Goal: Entertainment & Leisure: Consume media (video, audio)

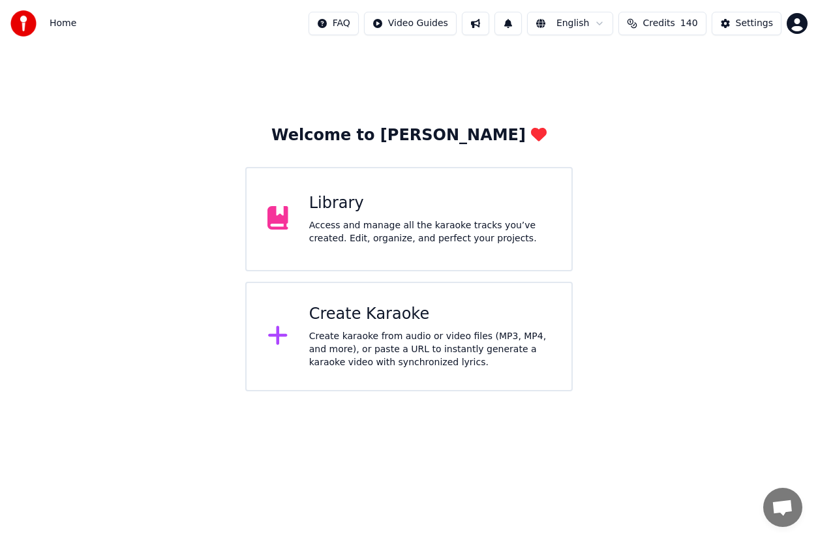
click at [361, 188] on div "Library Access and manage all the karaoke tracks you’ve created. Edit, organize…" at bounding box center [408, 219] width 327 height 104
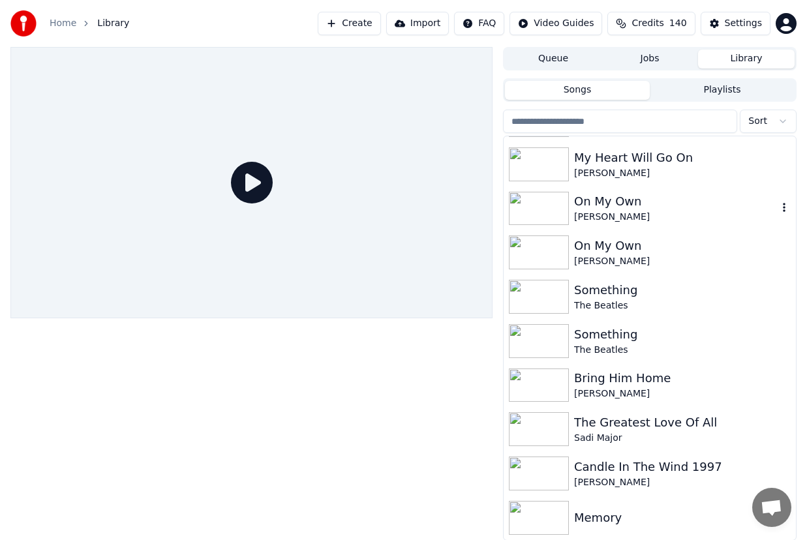
scroll to position [1, 0]
click at [544, 517] on img at bounding box center [539, 517] width 60 height 34
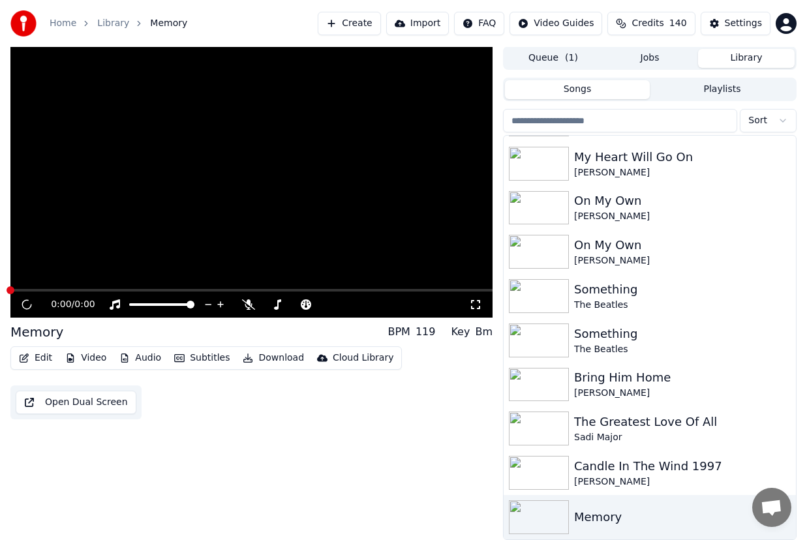
click at [544, 517] on img at bounding box center [539, 517] width 60 height 34
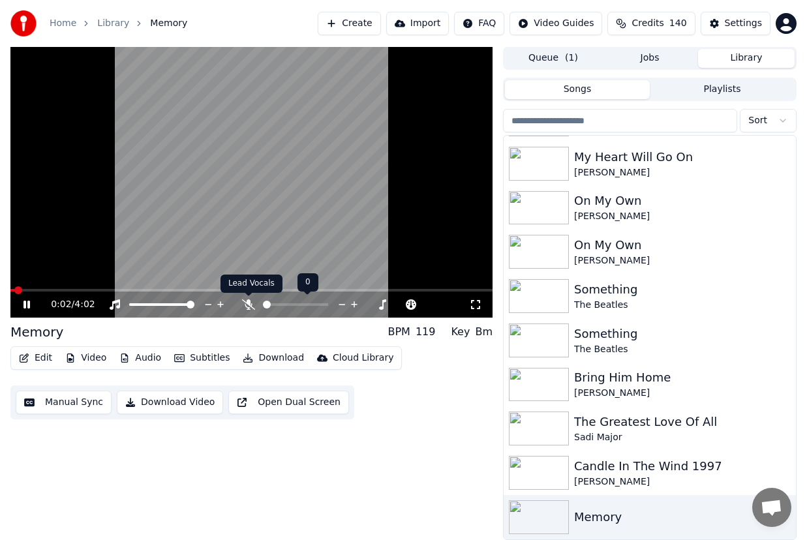
click at [253, 305] on icon at bounding box center [248, 304] width 13 height 10
click at [382, 299] on icon at bounding box center [383, 304] width 12 height 13
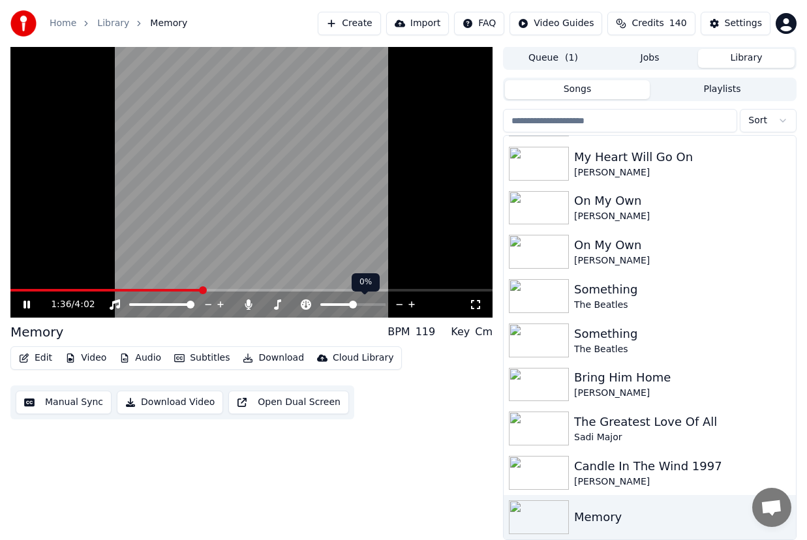
click at [409, 301] on icon at bounding box center [412, 304] width 12 height 13
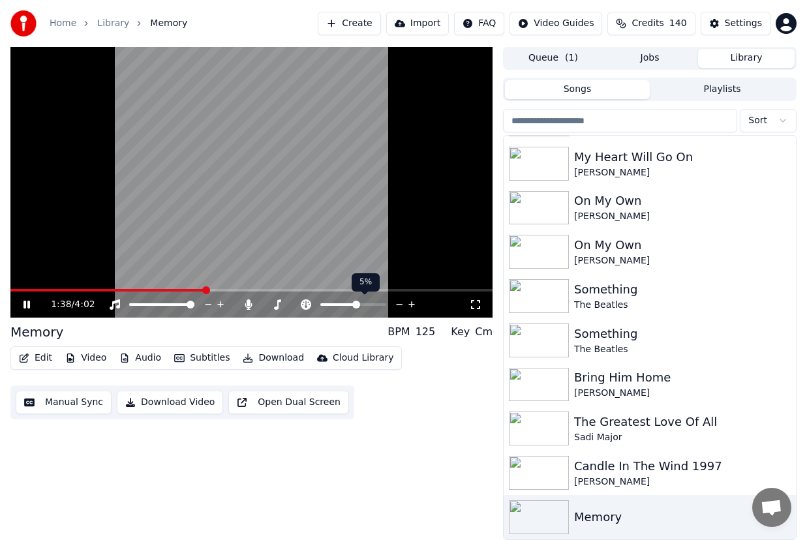
click at [409, 301] on icon at bounding box center [412, 304] width 12 height 13
click at [16, 288] on video at bounding box center [251, 181] width 482 height 271
click at [16, 290] on span at bounding box center [190, 290] width 361 height 3
click at [33, 290] on span at bounding box center [251, 290] width 482 height 3
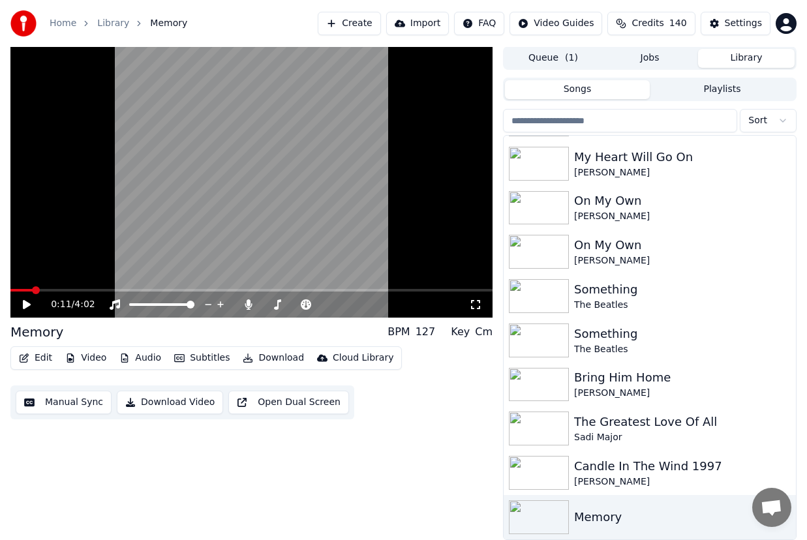
click at [25, 305] on icon at bounding box center [27, 304] width 8 height 9
click at [62, 287] on video at bounding box center [251, 181] width 482 height 271
click at [61, 290] on span at bounding box center [251, 290] width 482 height 3
click at [25, 300] on icon at bounding box center [36, 304] width 30 height 10
click at [33, 302] on icon at bounding box center [36, 304] width 30 height 10
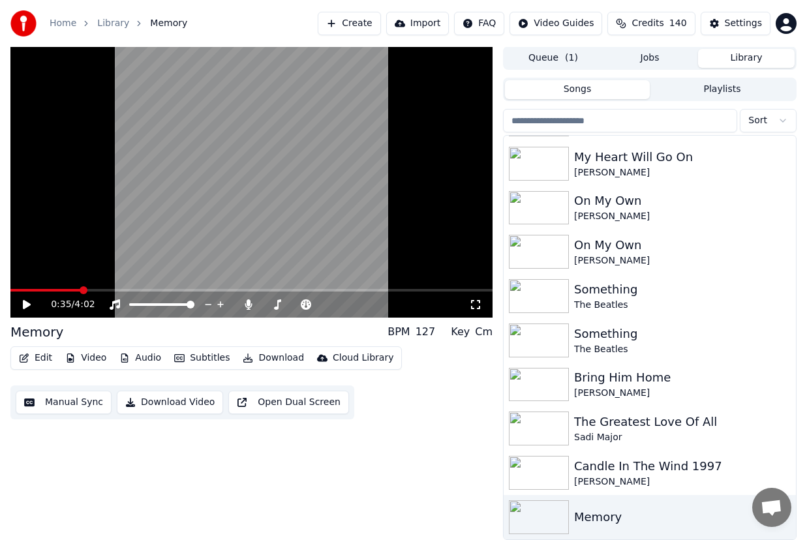
click at [25, 306] on icon at bounding box center [27, 304] width 8 height 9
click at [83, 289] on span at bounding box center [47, 290] width 74 height 3
click at [67, 287] on video at bounding box center [251, 181] width 482 height 271
click at [67, 288] on video at bounding box center [251, 181] width 482 height 271
click at [46, 289] on span at bounding box center [28, 290] width 36 height 3
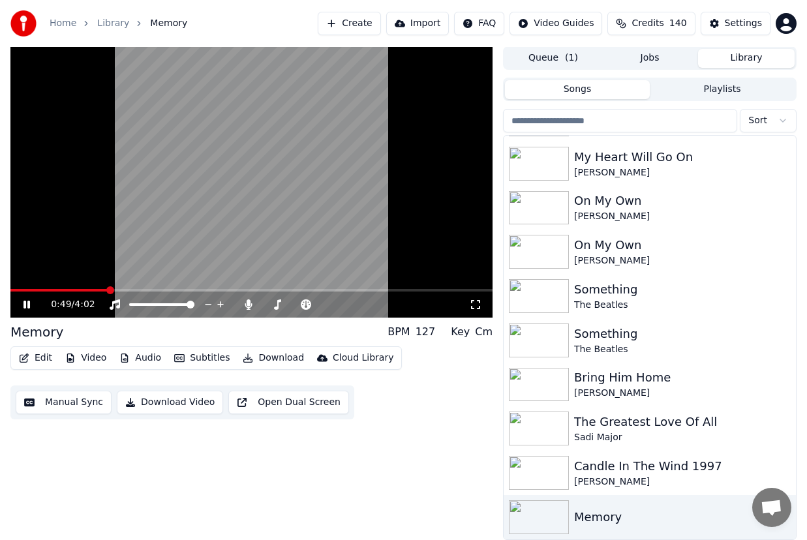
click at [27, 303] on icon at bounding box center [36, 304] width 30 height 10
click at [27, 303] on icon at bounding box center [27, 304] width 8 height 9
click at [397, 303] on icon at bounding box center [399, 304] width 12 height 13
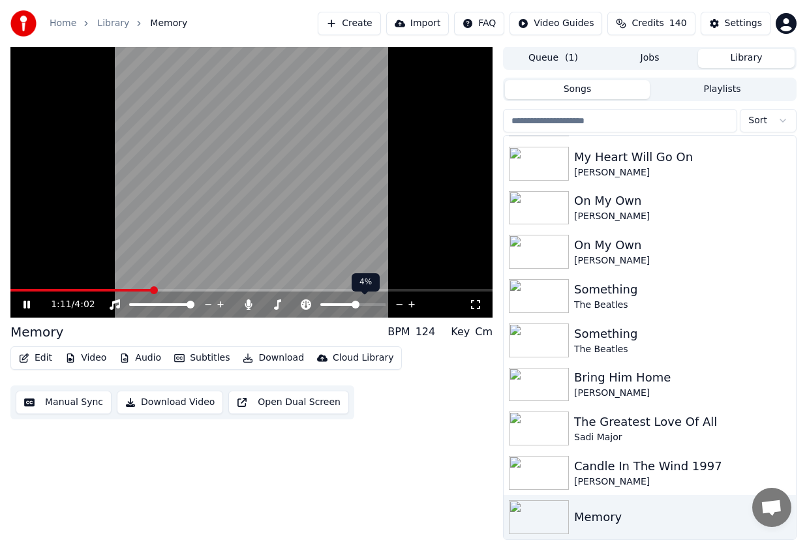
click at [397, 303] on icon at bounding box center [399, 304] width 12 height 13
click at [27, 306] on icon at bounding box center [36, 304] width 30 height 10
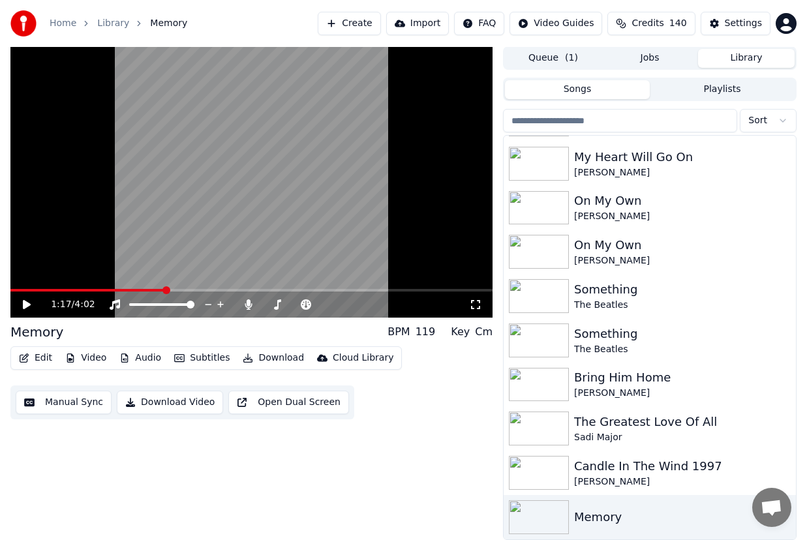
click at [22, 302] on icon at bounding box center [36, 304] width 30 height 10
click at [33, 303] on icon at bounding box center [36, 304] width 30 height 10
click at [30, 301] on icon at bounding box center [26, 305] width 7 height 8
click at [30, 301] on icon at bounding box center [36, 304] width 30 height 10
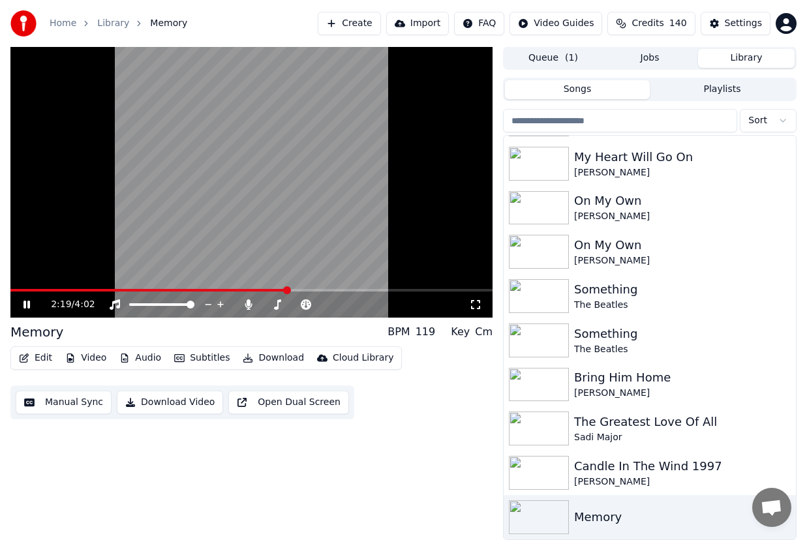
click at [30, 301] on icon at bounding box center [26, 305] width 7 height 8
click at [30, 301] on icon at bounding box center [36, 304] width 30 height 10
click at [30, 301] on icon at bounding box center [26, 305] width 7 height 8
click at [24, 303] on icon at bounding box center [27, 304] width 8 height 9
click at [28, 304] on icon at bounding box center [26, 305] width 7 height 8
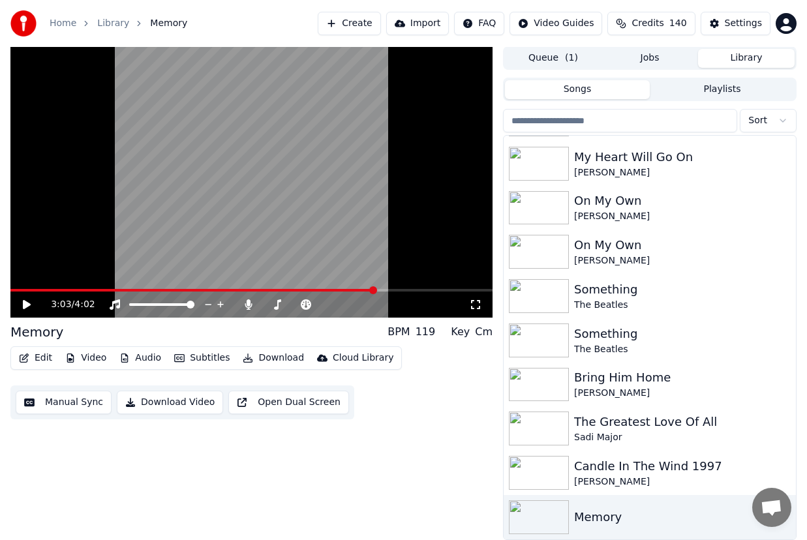
click at [28, 304] on icon at bounding box center [27, 304] width 8 height 9
click at [29, 305] on icon at bounding box center [26, 305] width 7 height 8
click at [29, 305] on icon at bounding box center [27, 304] width 8 height 9
click at [29, 305] on icon at bounding box center [26, 305] width 7 height 8
click at [396, 305] on icon at bounding box center [399, 304] width 12 height 13
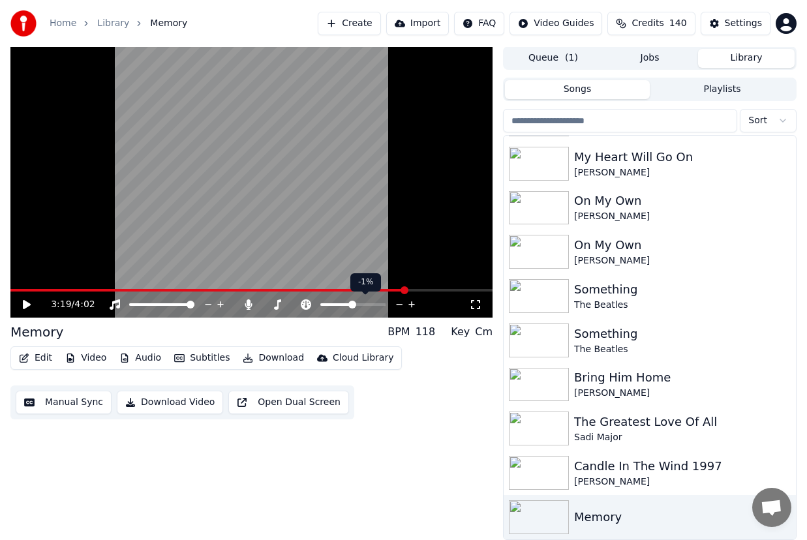
click at [396, 305] on icon at bounding box center [399, 304] width 12 height 13
click at [23, 303] on icon at bounding box center [27, 304] width 8 height 9
click at [366, 289] on span at bounding box center [215, 290] width 411 height 3
click at [27, 305] on icon at bounding box center [36, 304] width 30 height 10
click at [338, 292] on div "3:01 / 4:02" at bounding box center [251, 304] width 482 height 26
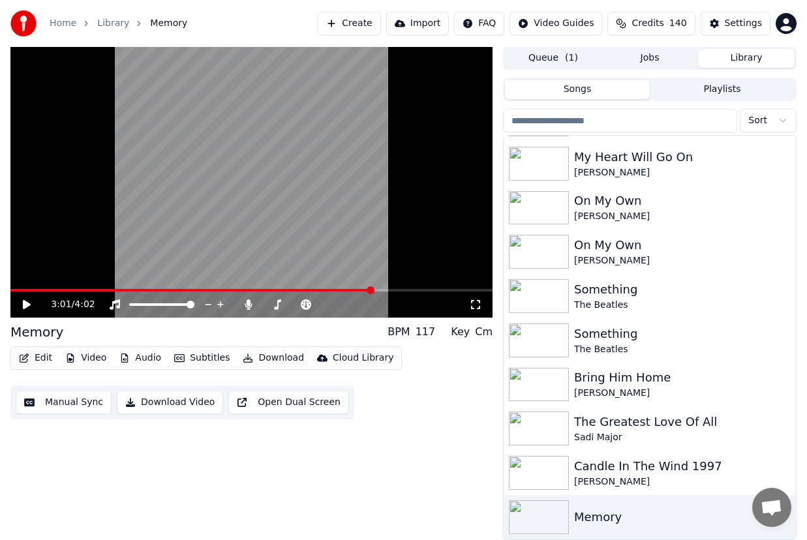
click at [340, 288] on video at bounding box center [251, 181] width 482 height 271
click at [336, 292] on div "3:02 / 4:02" at bounding box center [251, 304] width 482 height 26
click at [329, 291] on div "3:02 / 4:02" at bounding box center [251, 304] width 482 height 26
click at [329, 289] on span at bounding box center [169, 290] width 318 height 3
click at [27, 302] on icon at bounding box center [36, 304] width 30 height 10
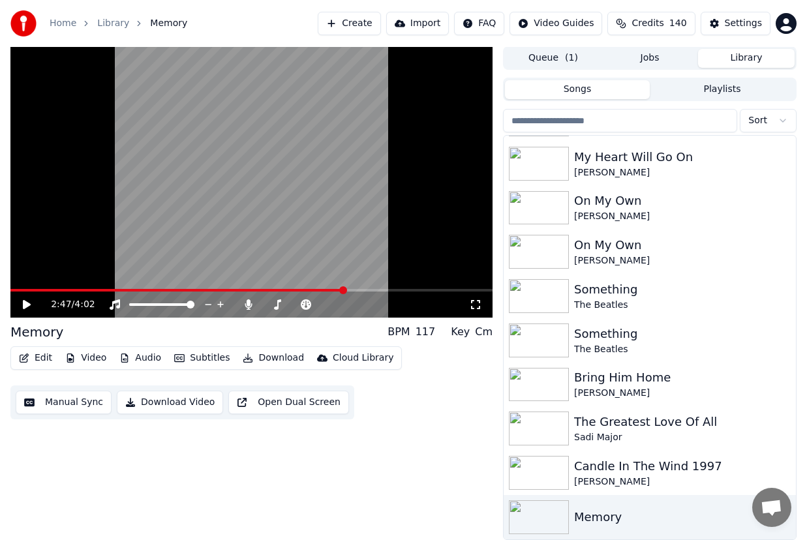
click at [27, 302] on icon at bounding box center [27, 304] width 8 height 9
click at [246, 299] on icon at bounding box center [248, 304] width 13 height 10
click at [32, 305] on icon at bounding box center [36, 304] width 30 height 10
click at [22, 303] on icon at bounding box center [36, 304] width 30 height 10
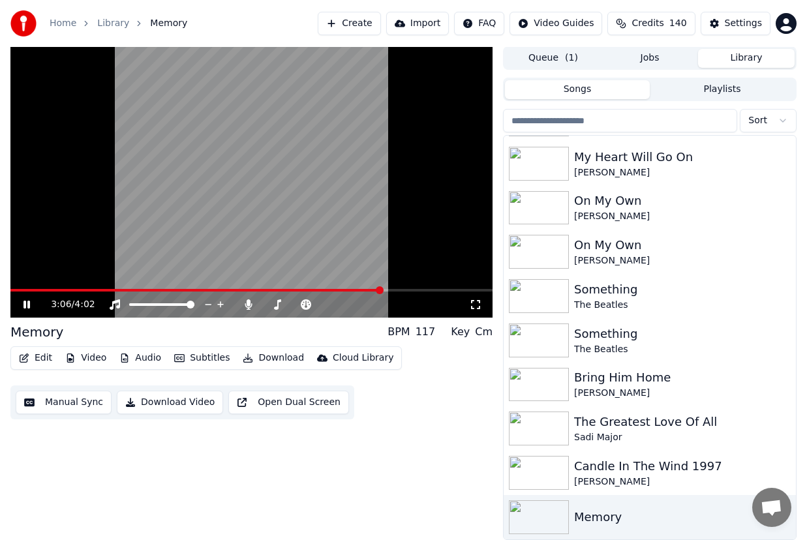
click at [31, 304] on icon at bounding box center [36, 304] width 30 height 10
click at [27, 303] on icon at bounding box center [27, 304] width 8 height 9
click at [306, 305] on icon at bounding box center [305, 304] width 13 height 10
click at [401, 303] on icon at bounding box center [399, 304] width 12 height 13
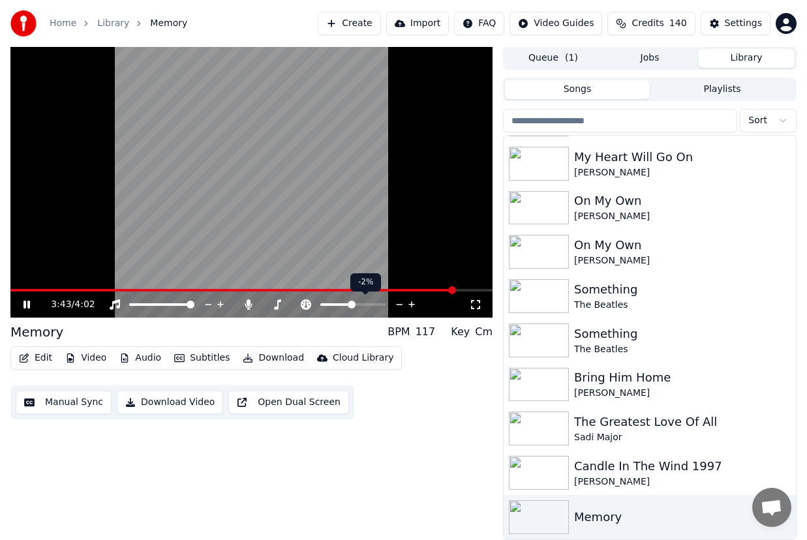
click at [401, 303] on icon at bounding box center [399, 304] width 12 height 13
click at [20, 287] on video at bounding box center [251, 181] width 482 height 271
click at [22, 290] on span at bounding box center [16, 290] width 12 height 3
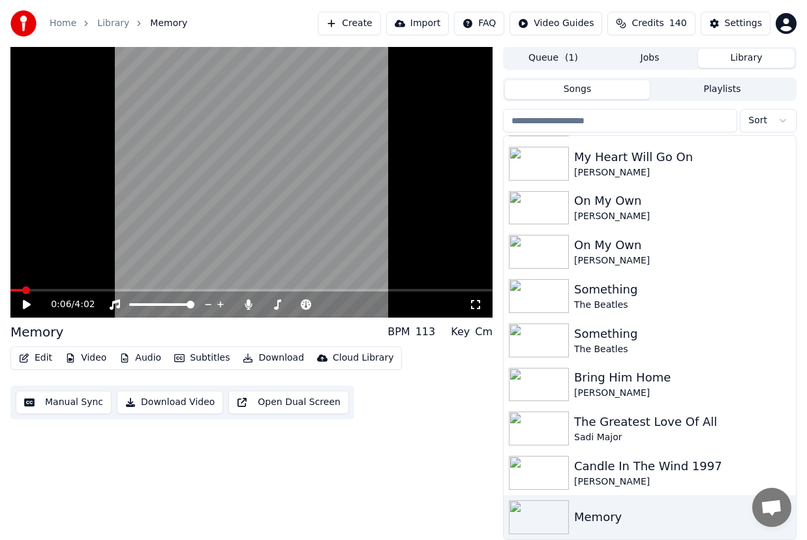
click at [29, 301] on icon at bounding box center [36, 304] width 30 height 10
click at [21, 288] on video at bounding box center [251, 181] width 482 height 271
click at [20, 299] on div "3:48 / 4:02" at bounding box center [251, 304] width 471 height 13
click at [25, 301] on icon at bounding box center [27, 304] width 8 height 9
click at [20, 290] on span at bounding box center [15, 290] width 10 height 3
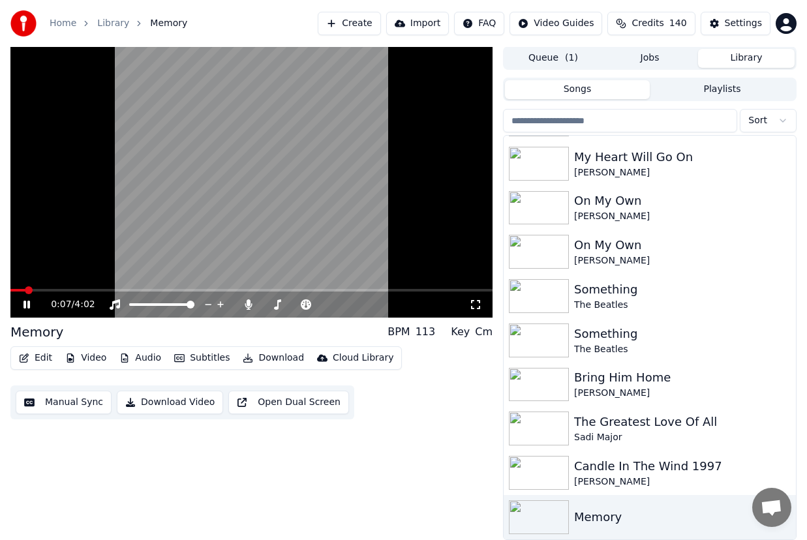
click at [32, 289] on span at bounding box center [29, 290] width 8 height 8
click at [25, 303] on icon at bounding box center [27, 304] width 8 height 9
click at [372, 306] on icon at bounding box center [370, 304] width 12 height 13
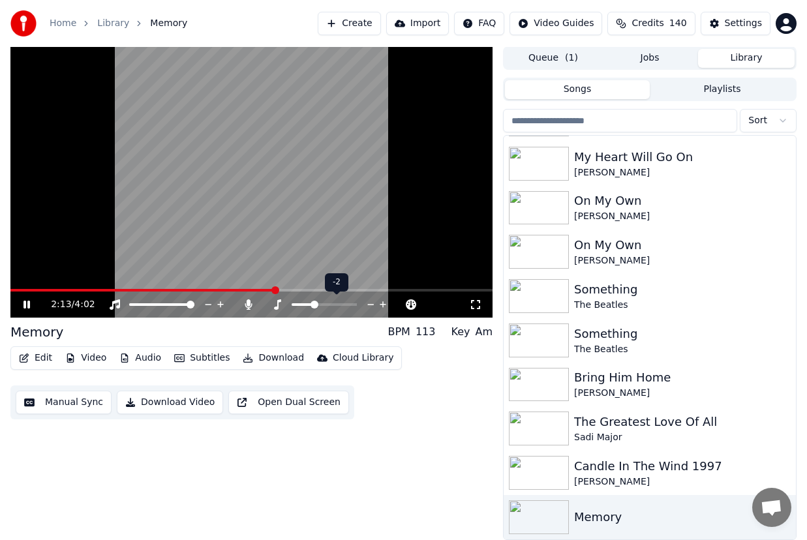
click at [384, 298] on icon at bounding box center [383, 304] width 12 height 13
click at [391, 301] on div at bounding box center [364, 304] width 105 height 13
click at [394, 303] on icon at bounding box center [399, 304] width 12 height 13
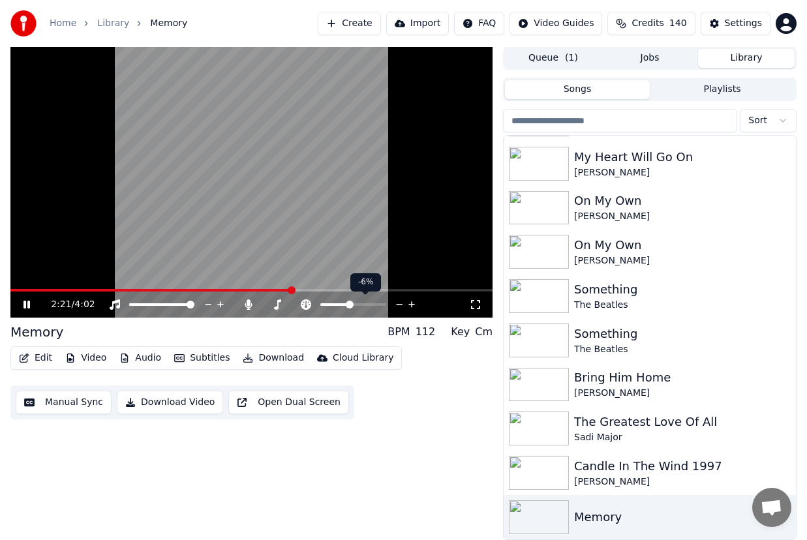
click at [394, 303] on icon at bounding box center [399, 304] width 12 height 13
click at [288, 289] on span at bounding box center [234, 290] width 448 height 3
click at [364, 291] on div "3:12 / 4:02" at bounding box center [251, 304] width 482 height 26
click at [298, 290] on span at bounding box center [154, 290] width 288 height 3
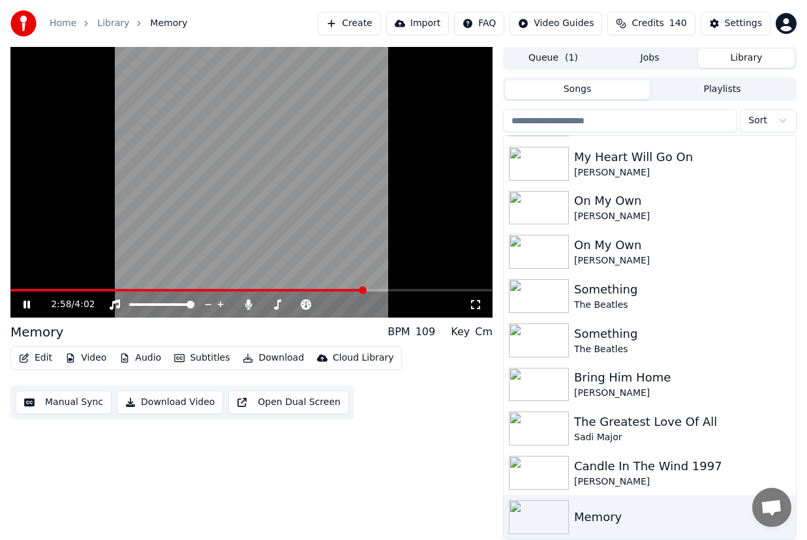
click at [364, 289] on span at bounding box center [187, 290] width 354 height 3
click at [339, 291] on div "3:45 / 4:02" at bounding box center [251, 304] width 482 height 26
click at [334, 292] on div "3:47 / 4:02" at bounding box center [251, 304] width 482 height 26
click at [338, 289] on span at bounding box center [237, 290] width 455 height 3
drag, startPoint x: 31, startPoint y: 304, endPoint x: 14, endPoint y: 303, distance: 17.0
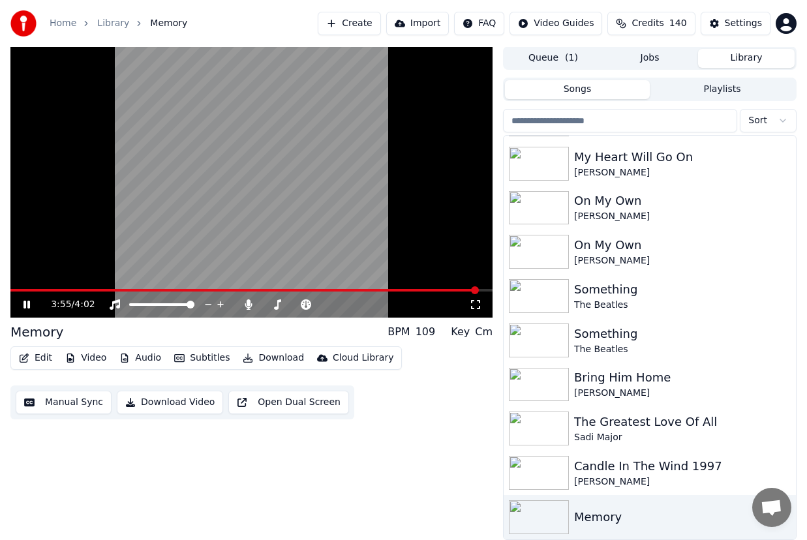
click at [31, 304] on icon at bounding box center [36, 304] width 30 height 10
